Goal: Task Accomplishment & Management: Use online tool/utility

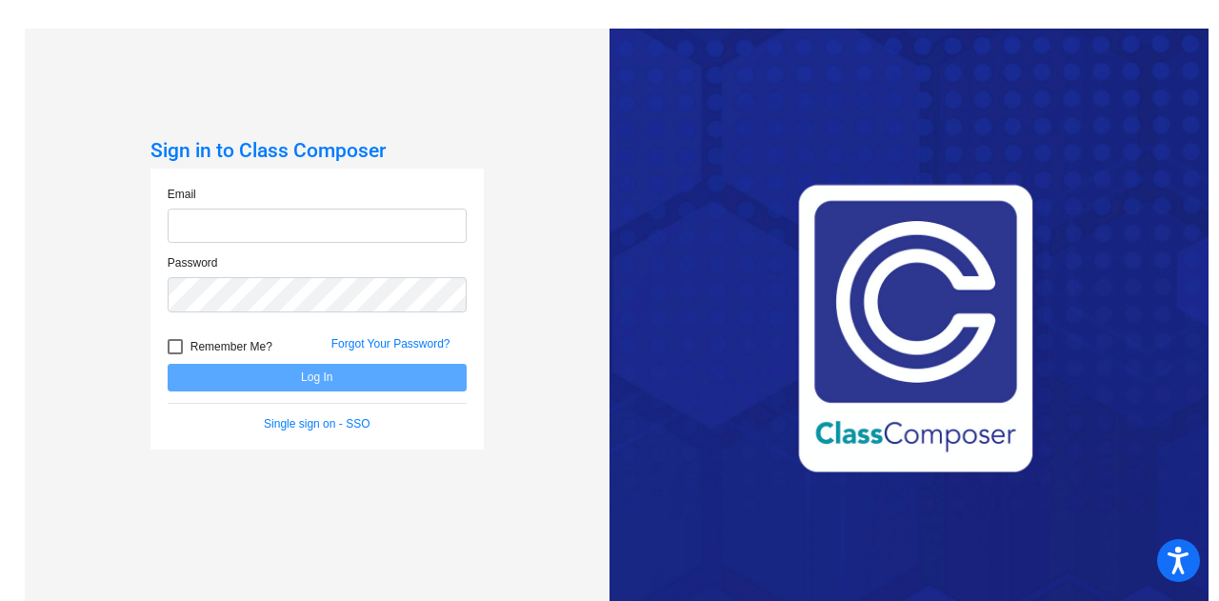
type input "ivette.lomeli@trusd.net"
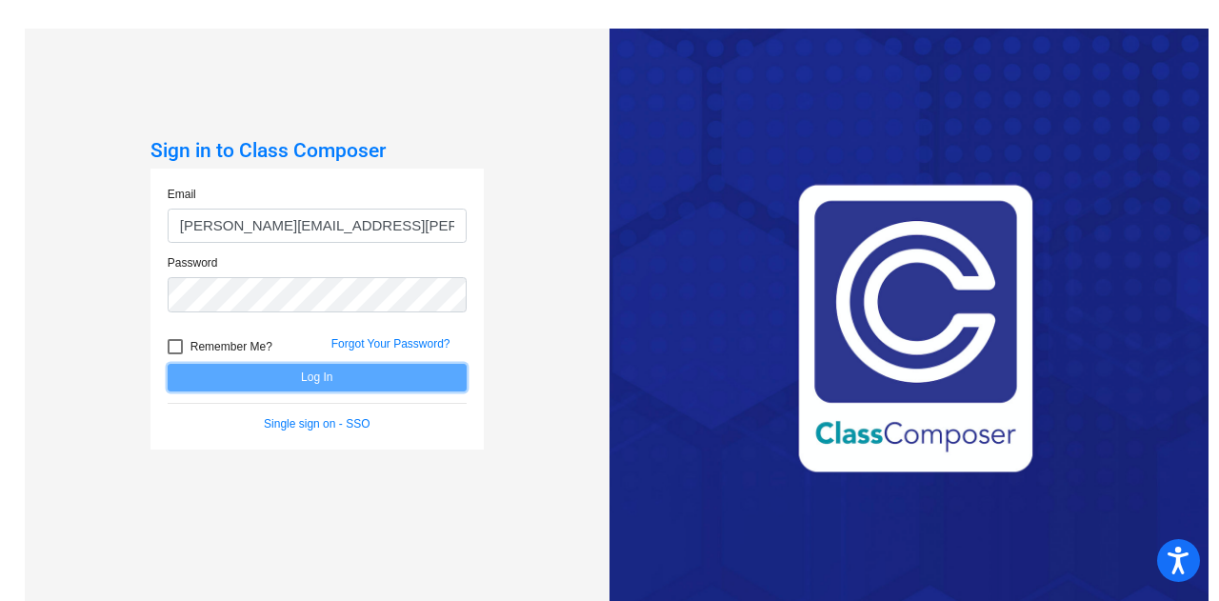
click at [301, 371] on button "Log In" at bounding box center [317, 378] width 299 height 28
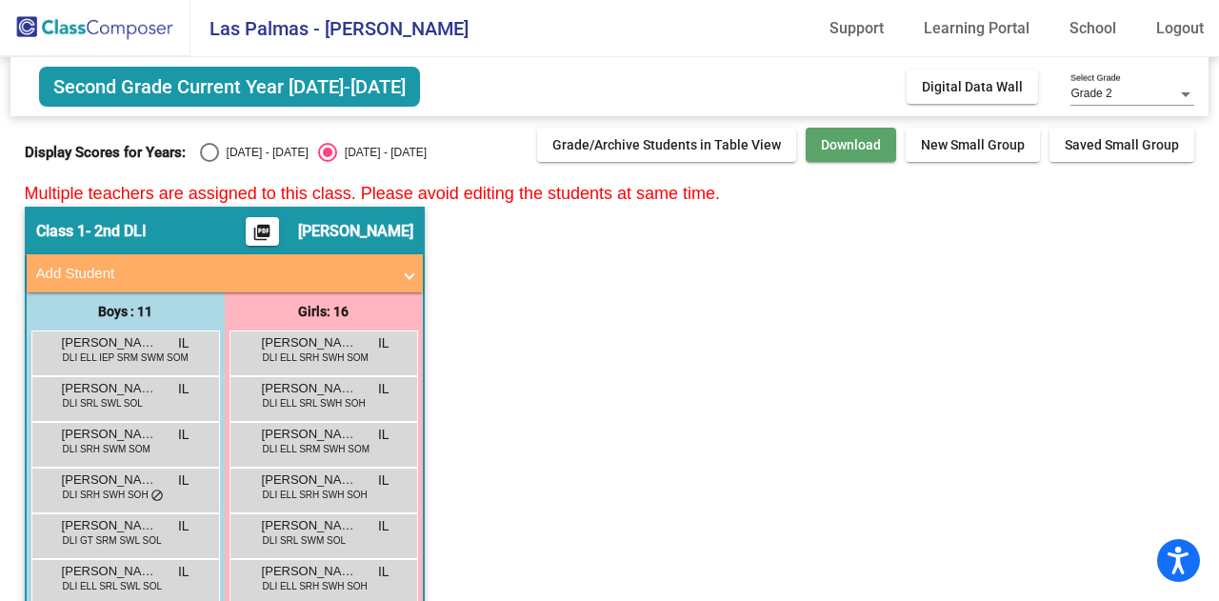
click at [846, 143] on span "Download" at bounding box center [851, 144] width 60 height 15
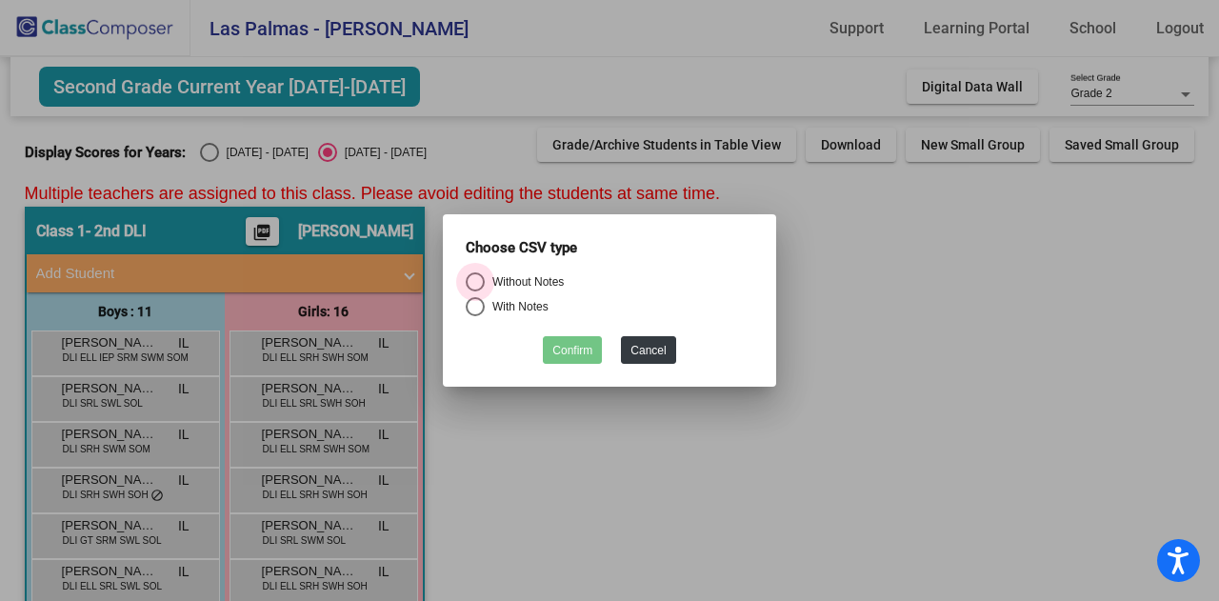
click at [475, 272] on div "Select an option" at bounding box center [475, 281] width 19 height 19
click at [475, 291] on input "Without Notes" at bounding box center [474, 291] width 1 height 1
radio input "true"
click at [564, 347] on button "Confirm" at bounding box center [572, 350] width 59 height 28
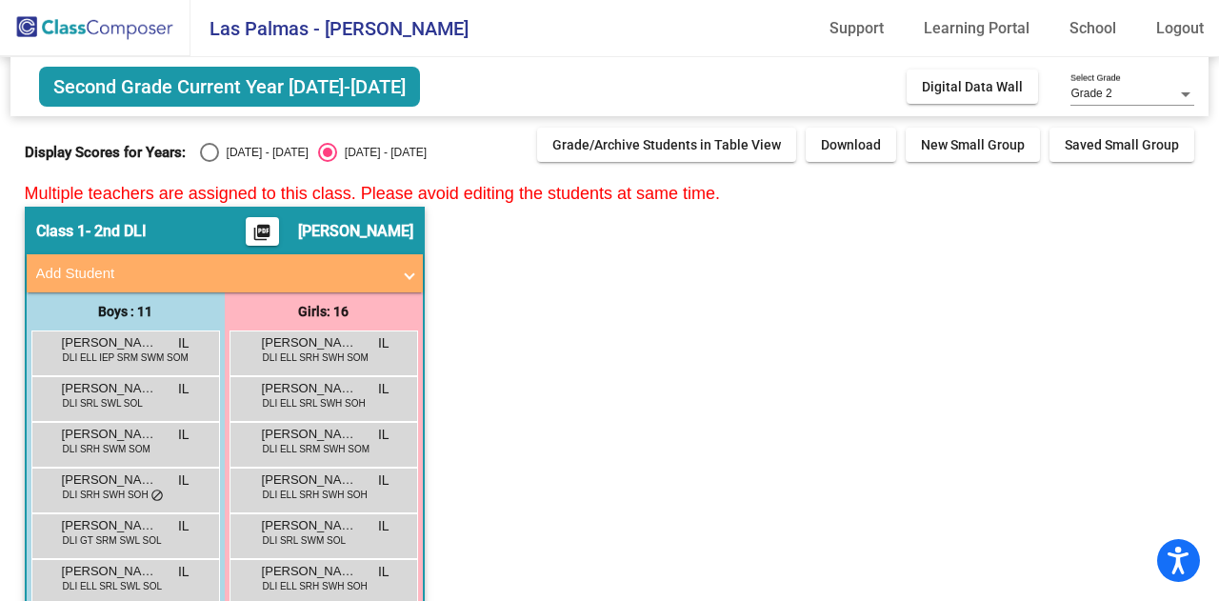
click at [131, 342] on span "Arturo Maldonado Garcia" at bounding box center [109, 342] width 95 height 19
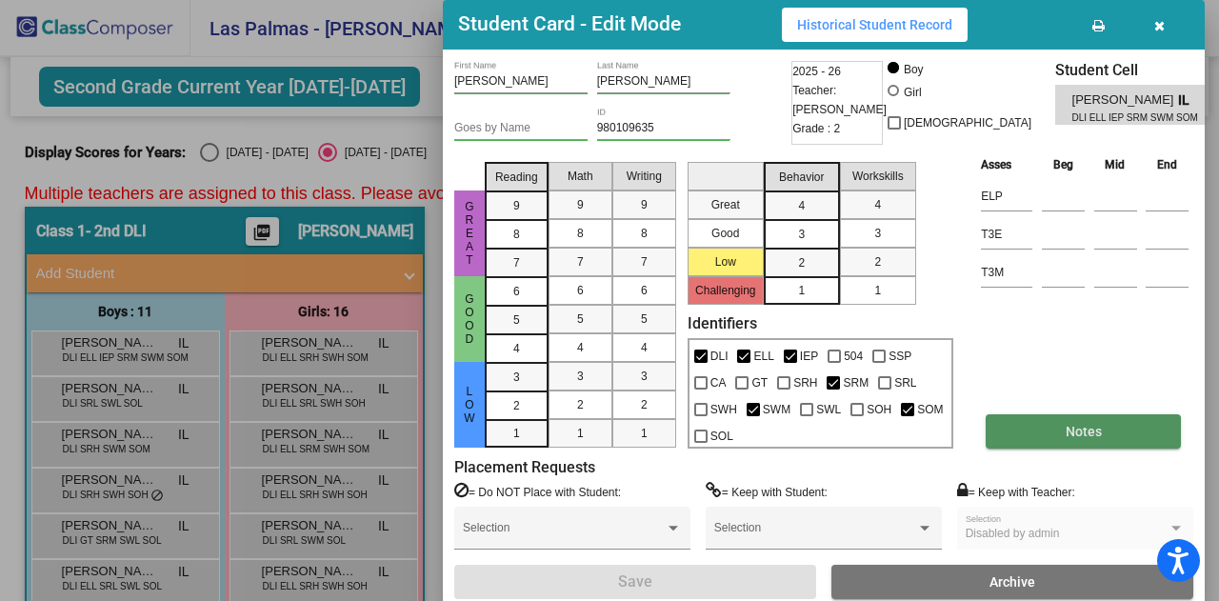
click at [1038, 425] on button "Notes" at bounding box center [1083, 431] width 195 height 34
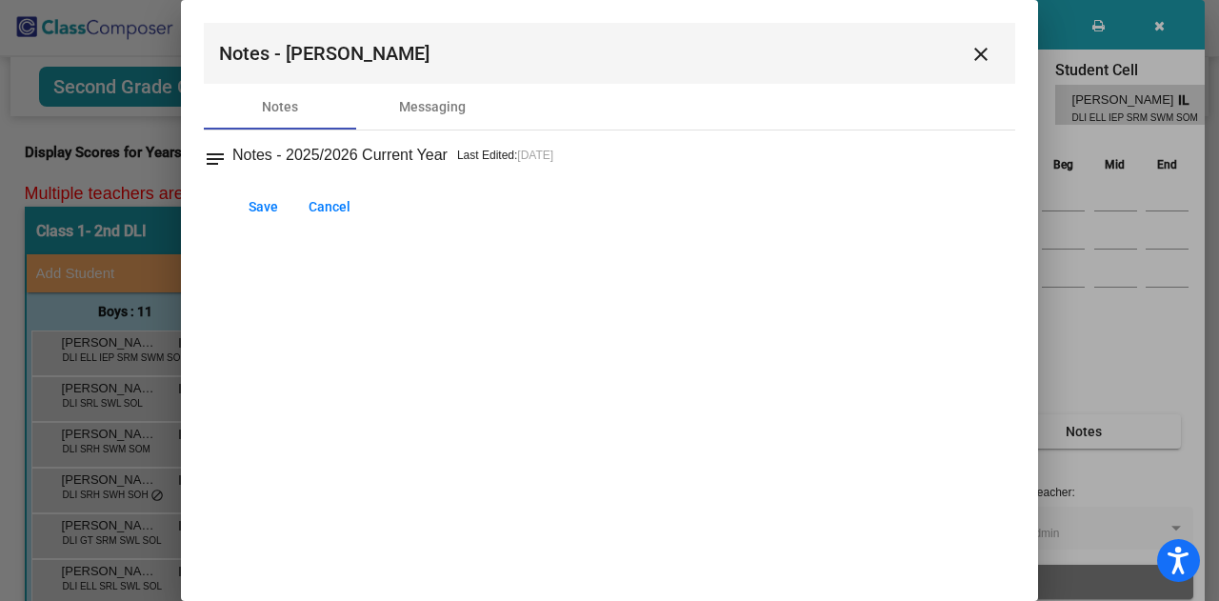
click at [1038, 425] on div at bounding box center [609, 300] width 1219 height 601
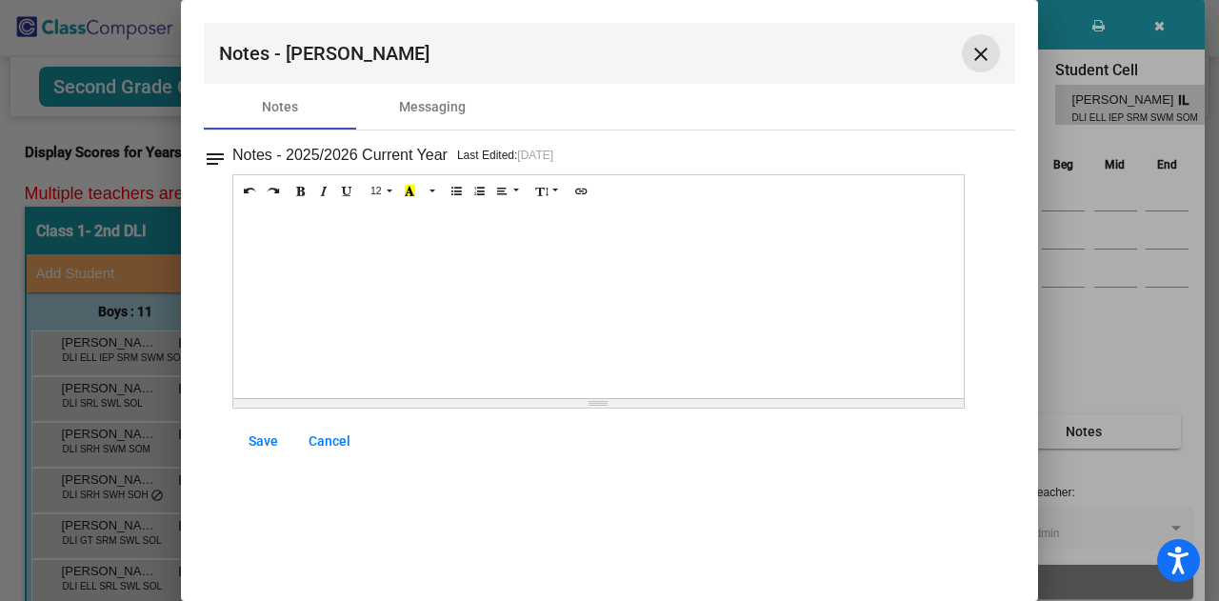
click at [981, 52] on mat-icon "close" at bounding box center [981, 54] width 23 height 23
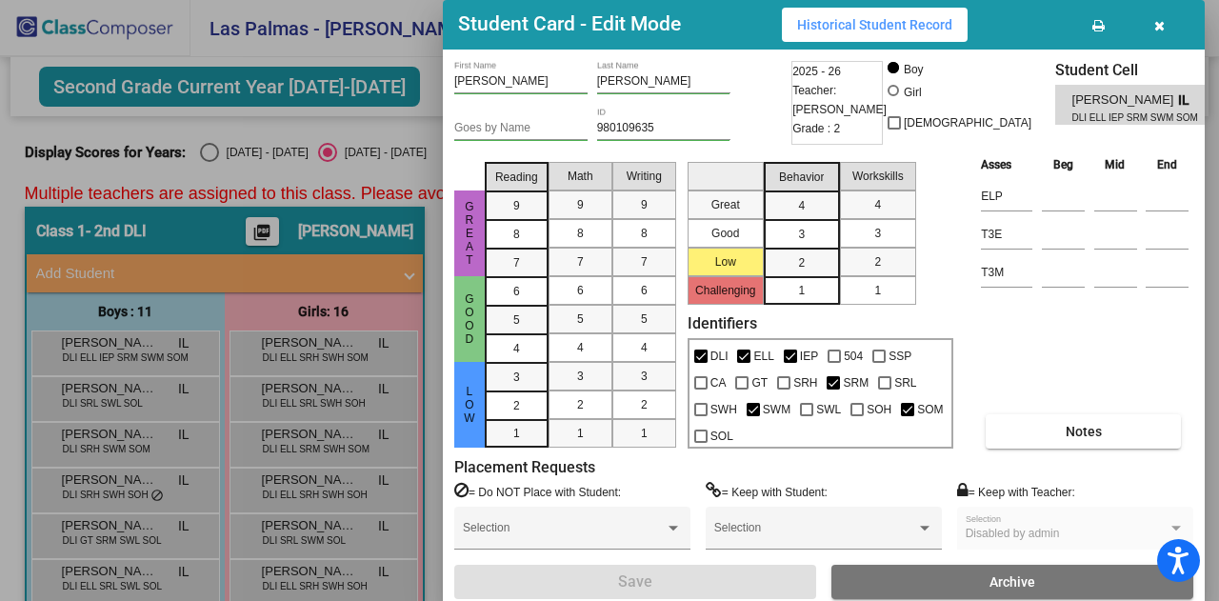
click at [1164, 33] on button "button" at bounding box center [1159, 25] width 61 height 34
